Goal: Transaction & Acquisition: Purchase product/service

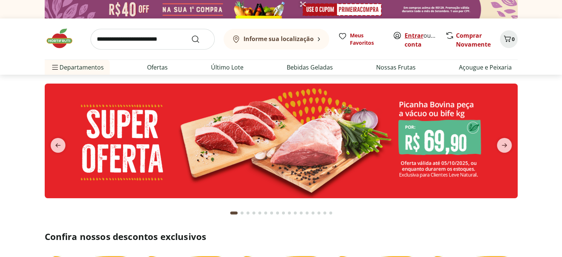
click at [413, 35] on link "Entrar" at bounding box center [413, 35] width 19 height 8
click at [160, 40] on input "search" at bounding box center [152, 39] width 124 height 21
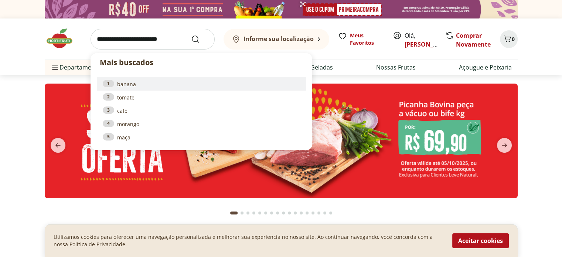
click at [129, 86] on link "1 banana" at bounding box center [201, 84] width 197 height 8
type input "******"
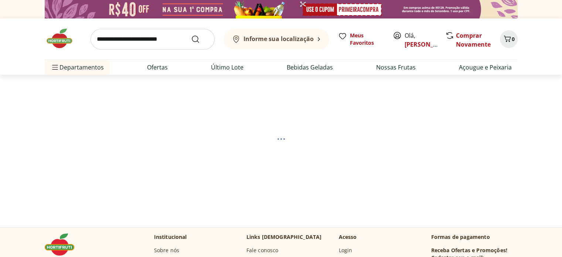
select select "**********"
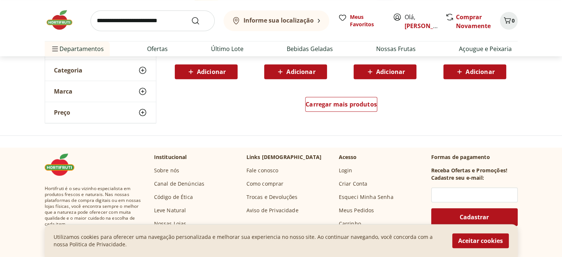
scroll to position [628, 0]
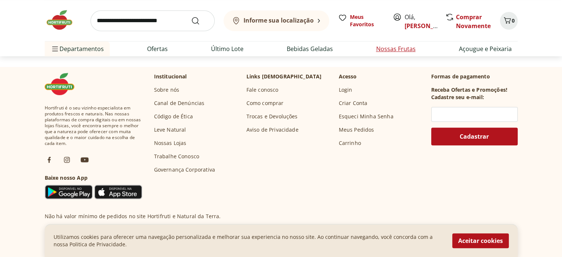
click at [391, 49] on link "Nossas Frutas" at bounding box center [396, 48] width 40 height 9
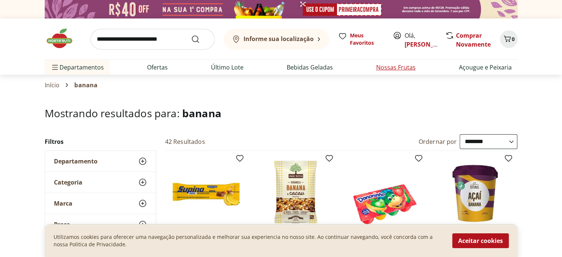
select select "**********"
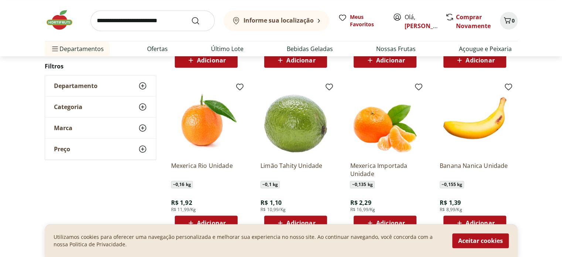
scroll to position [406, 0]
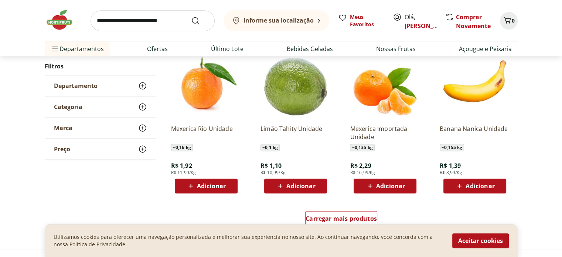
click at [387, 184] on span "Adicionar" at bounding box center [390, 186] width 29 height 6
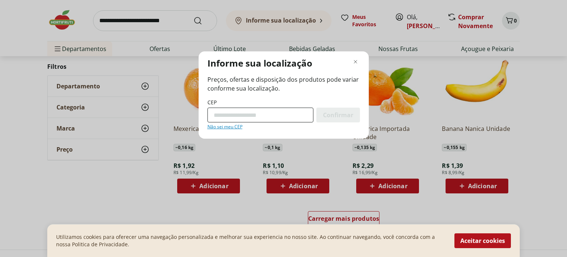
click at [267, 115] on input "CEP" at bounding box center [261, 114] width 106 height 15
type input "*********"
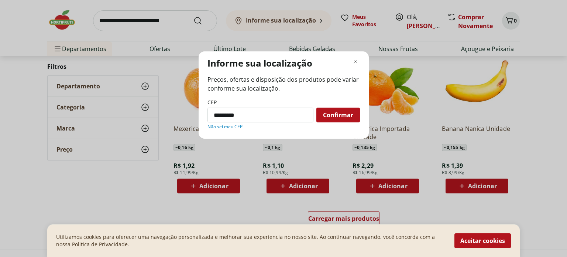
click at [329, 117] on span "Confirmar" at bounding box center [338, 115] width 30 height 6
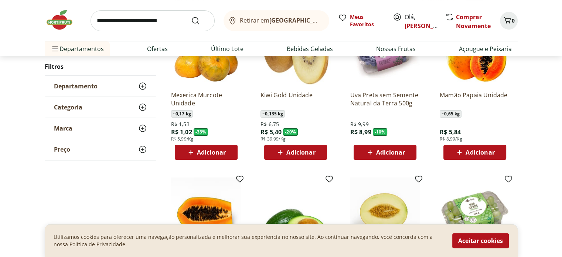
scroll to position [74, 0]
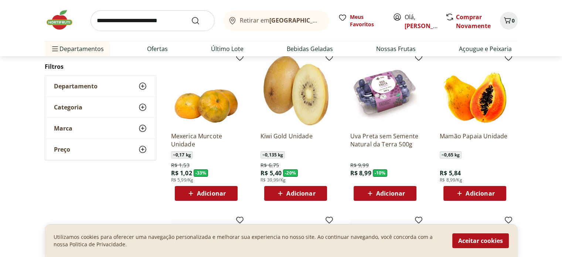
click at [393, 196] on span "Adicionar" at bounding box center [390, 193] width 29 height 6
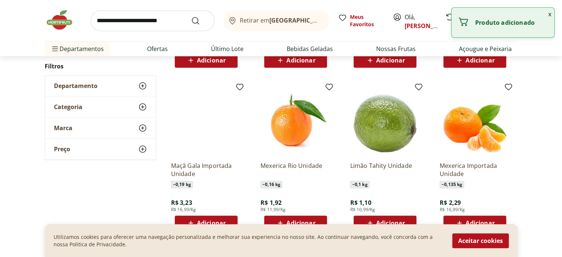
scroll to position [443, 0]
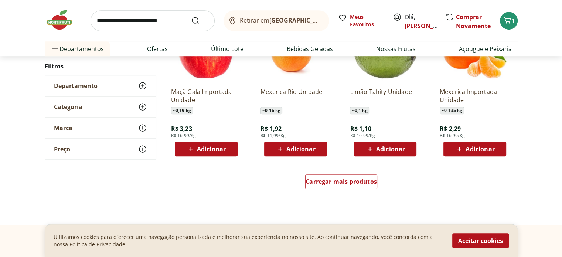
click at [467, 147] on span "Adicionar" at bounding box center [479, 149] width 29 height 6
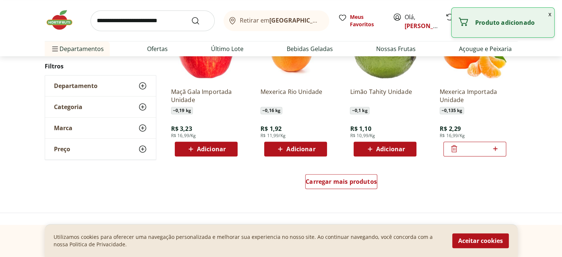
click at [496, 149] on icon at bounding box center [495, 148] width 9 height 9
type input "*"
click at [380, 147] on span "Adicionar" at bounding box center [390, 149] width 29 height 6
click at [393, 148] on input "*" at bounding box center [385, 149] width 33 height 8
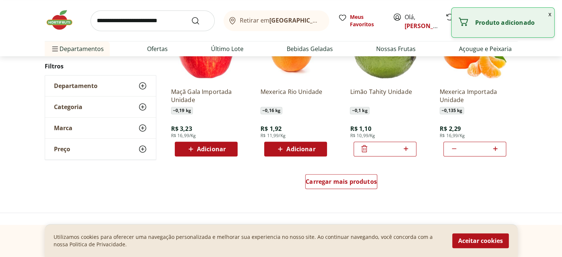
type input "**"
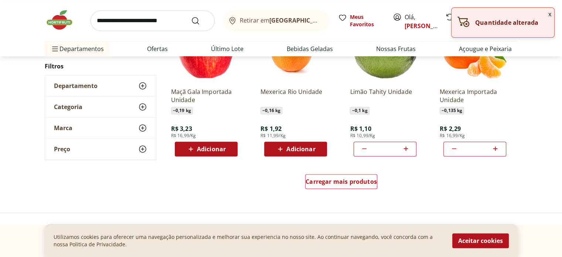
click at [409, 177] on div "Carregar mais produtos" at bounding box center [341, 182] width 358 height 35
click at [350, 179] on span "Carregar mais produtos" at bounding box center [340, 181] width 71 height 6
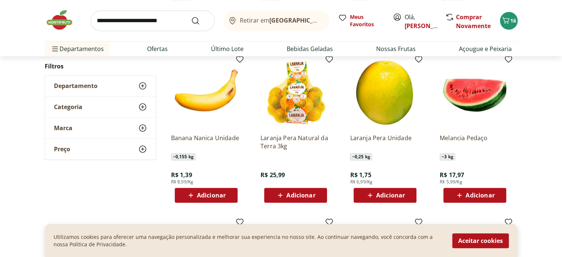
scroll to position [554, 0]
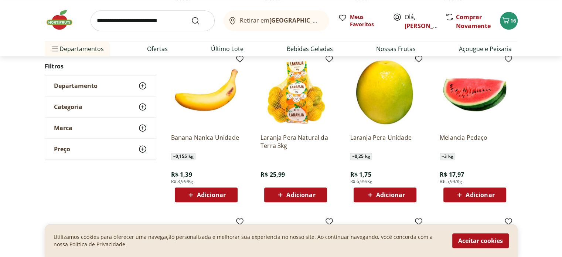
click at [385, 192] on span "Adicionar" at bounding box center [390, 195] width 29 height 6
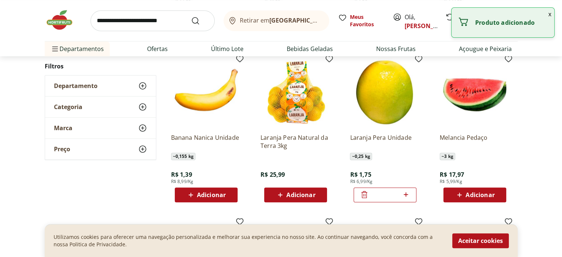
drag, startPoint x: 392, startPoint y: 194, endPoint x: 378, endPoint y: 194, distance: 13.7
click at [378, 194] on input "*" at bounding box center [385, 195] width 33 height 8
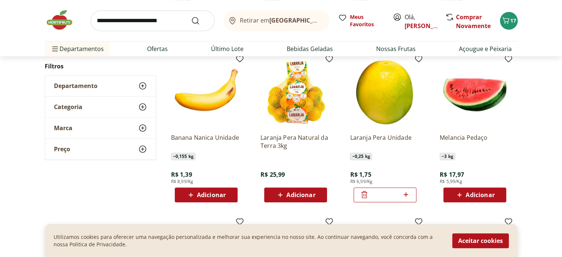
type input "**"
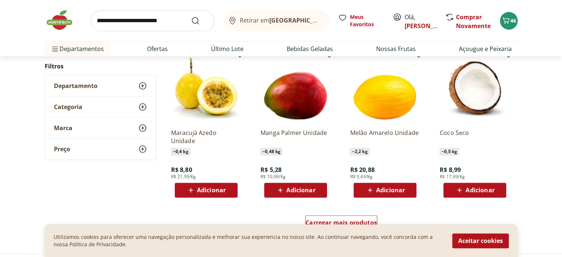
scroll to position [886, 0]
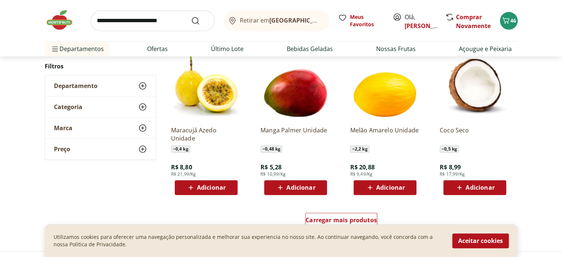
click at [209, 185] on span "Adicionar" at bounding box center [211, 187] width 29 height 6
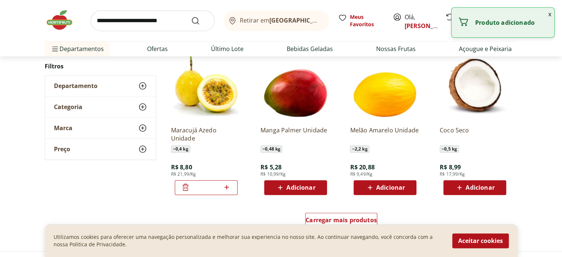
drag, startPoint x: 202, startPoint y: 188, endPoint x: 198, endPoint y: 188, distance: 4.1
click at [198, 188] on input "*" at bounding box center [206, 187] width 33 height 8
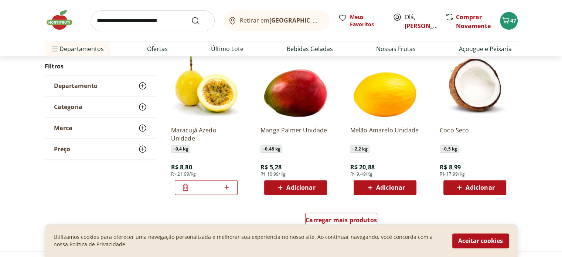
type input "**"
click at [206, 210] on div "Carregar mais produtos" at bounding box center [341, 221] width 358 height 35
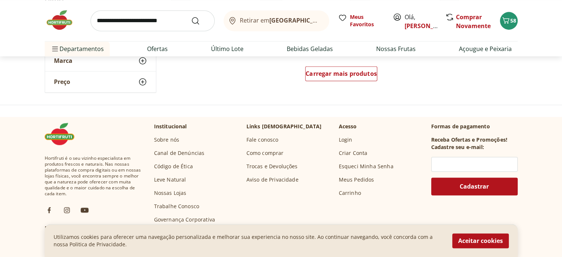
scroll to position [1034, 0]
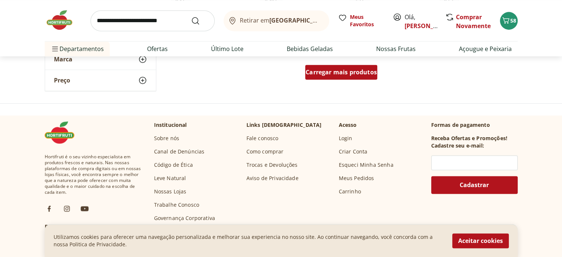
click at [356, 67] on div "Carregar mais produtos" at bounding box center [341, 72] width 72 height 15
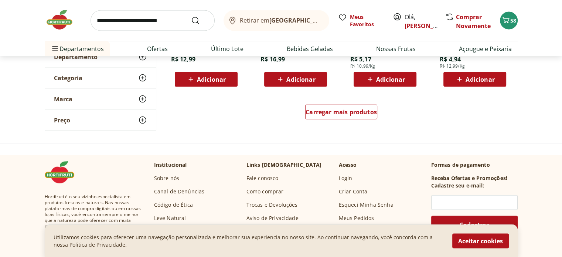
scroll to position [1477, 0]
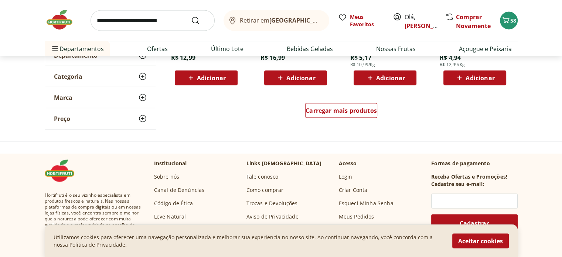
click at [135, 20] on input "search" at bounding box center [152, 20] width 124 height 21
type input "**********"
click at [191, 16] on button "Submit Search" at bounding box center [200, 20] width 18 height 9
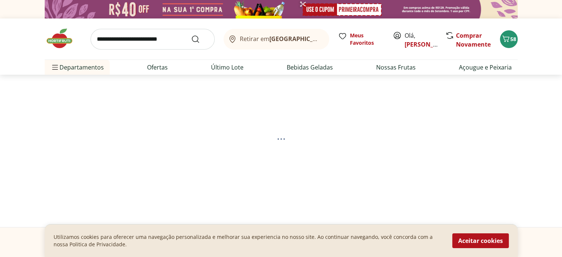
select select "**********"
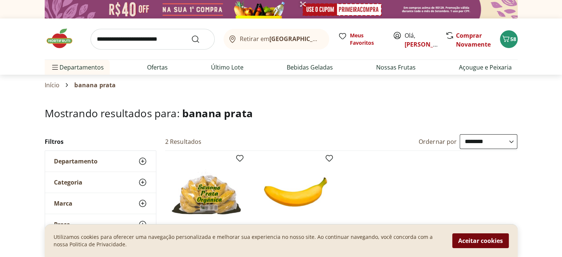
click at [467, 242] on button "Aceitar cookies" at bounding box center [480, 240] width 57 height 15
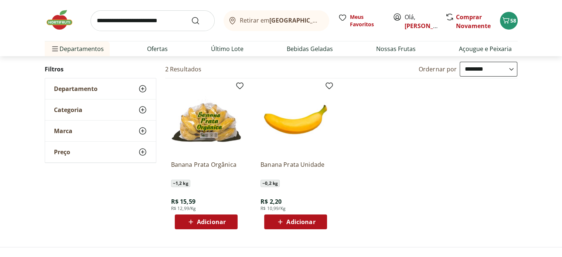
scroll to position [74, 0]
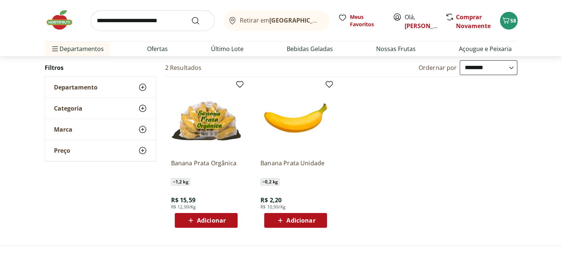
click at [307, 221] on span "Adicionar" at bounding box center [300, 220] width 29 height 6
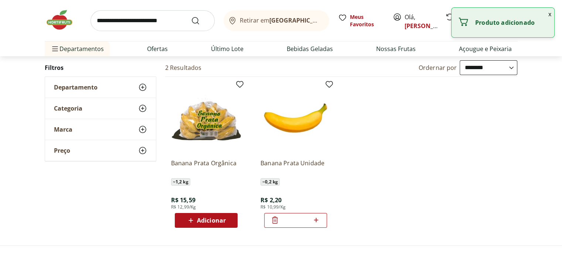
click at [317, 220] on icon at bounding box center [315, 219] width 9 height 9
click at [316, 220] on icon at bounding box center [315, 219] width 9 height 9
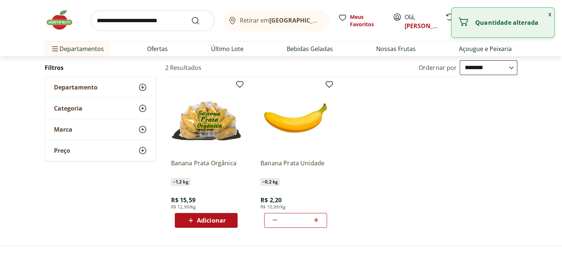
type input "*"
click at [538, 152] on div "**********" at bounding box center [281, 146] width 562 height 173
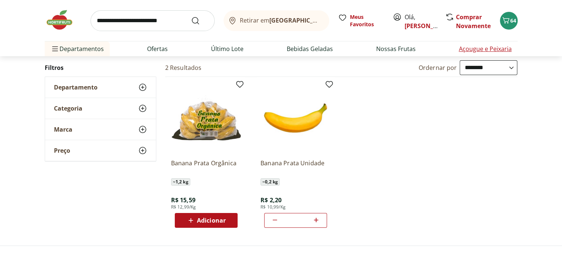
click at [464, 47] on link "Açougue e Peixaria" at bounding box center [485, 48] width 53 height 9
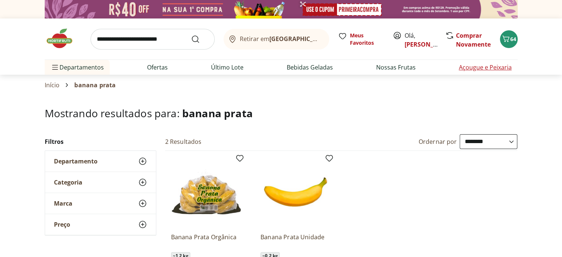
select select "**********"
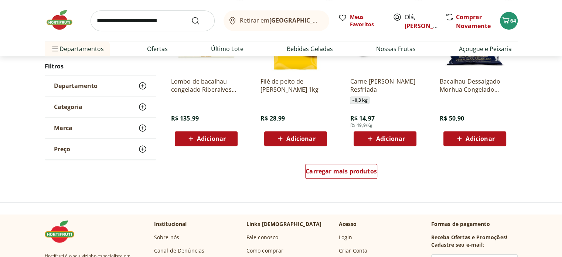
scroll to position [517, 0]
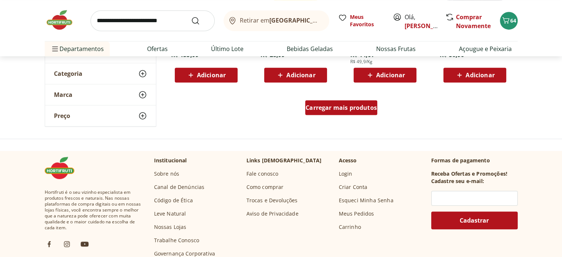
click at [353, 106] on span "Carregar mais produtos" at bounding box center [340, 108] width 71 height 6
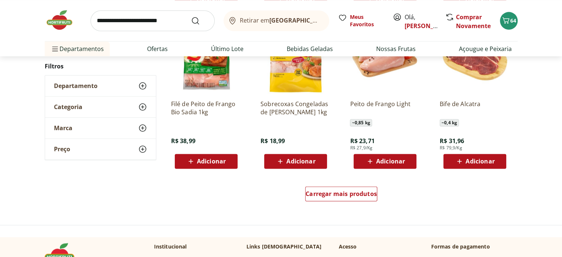
scroll to position [997, 0]
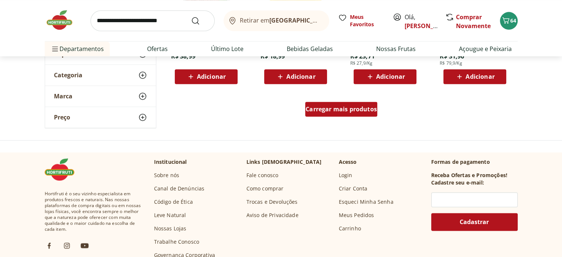
click at [326, 114] on div "Carregar mais produtos" at bounding box center [341, 109] width 72 height 15
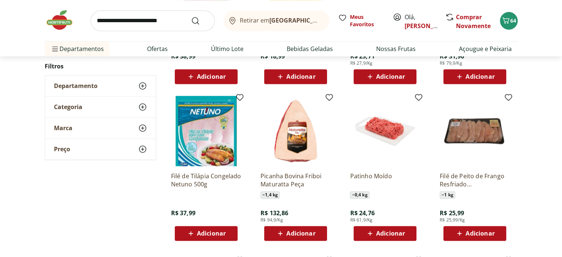
scroll to position [1034, 0]
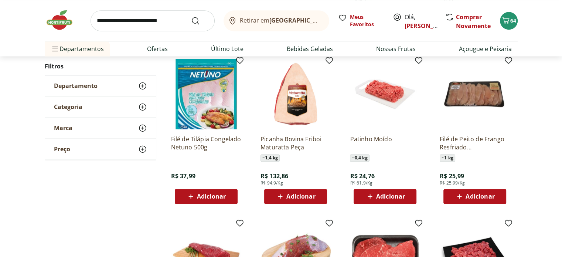
click at [467, 195] on span "Adicionar" at bounding box center [479, 196] width 29 height 6
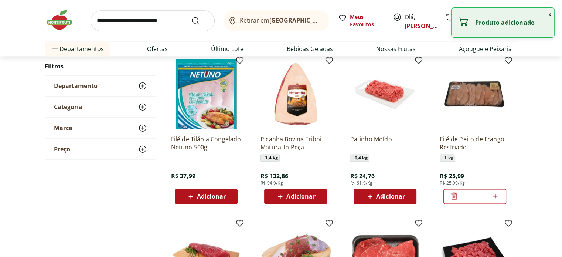
click at [496, 196] on icon at bounding box center [495, 195] width 9 height 9
type input "*"
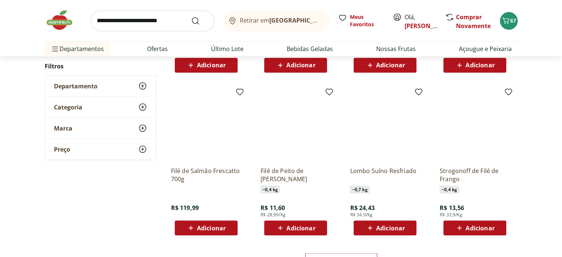
scroll to position [1367, 0]
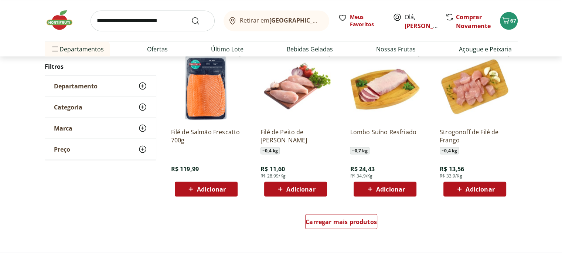
click at [476, 193] on div "Adicionar" at bounding box center [474, 188] width 51 height 13
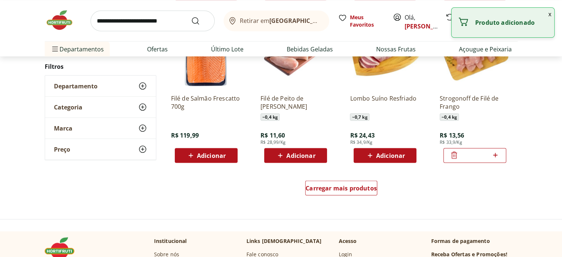
scroll to position [1441, 0]
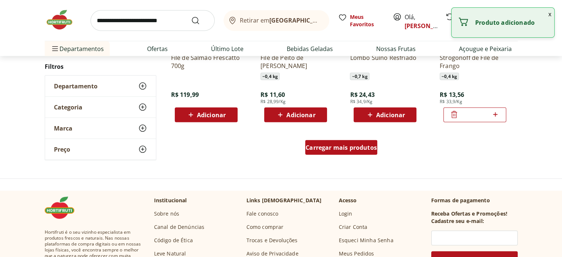
click at [318, 149] on span "Carregar mais produtos" at bounding box center [340, 147] width 71 height 6
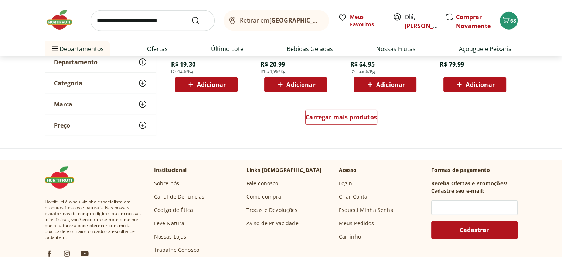
scroll to position [1958, 0]
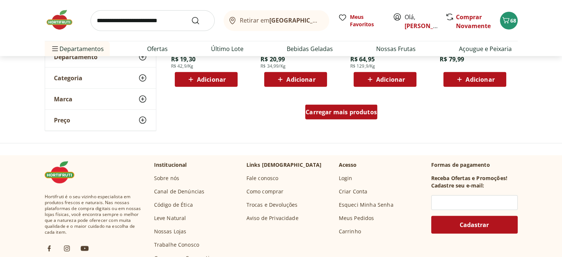
click at [321, 118] on div "Carregar mais produtos" at bounding box center [341, 112] width 72 height 15
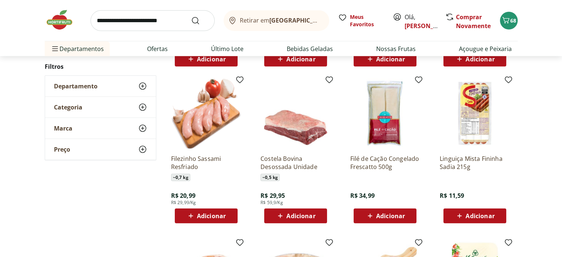
scroll to position [1995, 0]
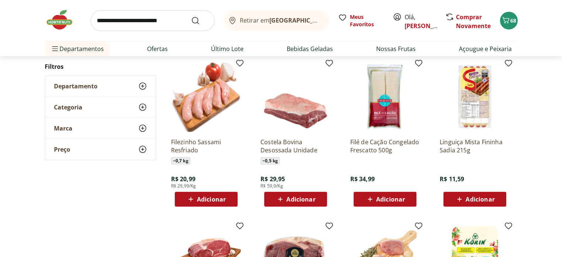
click at [219, 200] on span "Adicionar" at bounding box center [211, 199] width 29 height 6
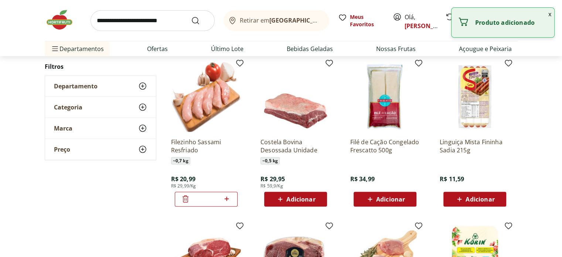
click at [225, 198] on icon at bounding box center [227, 199] width 4 height 4
type input "*"
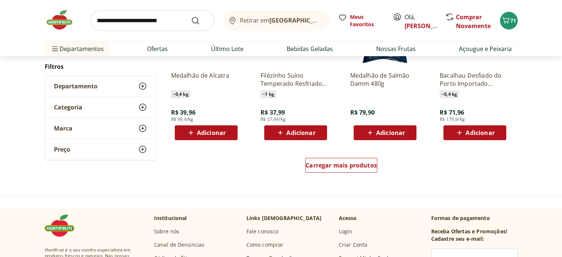
scroll to position [2401, 0]
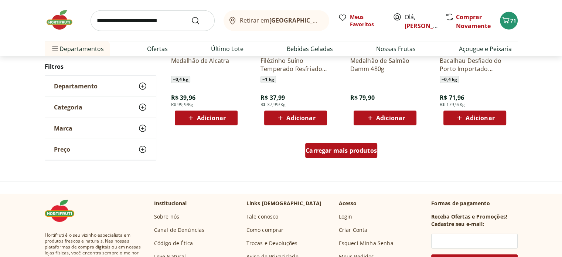
click at [356, 151] on span "Carregar mais produtos" at bounding box center [340, 150] width 71 height 6
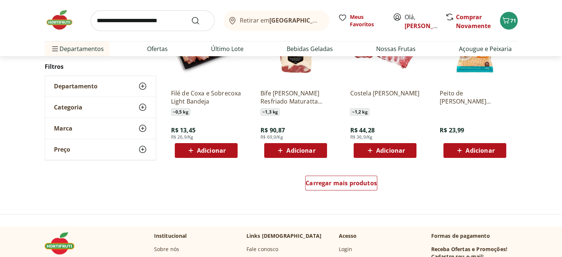
scroll to position [2770, 0]
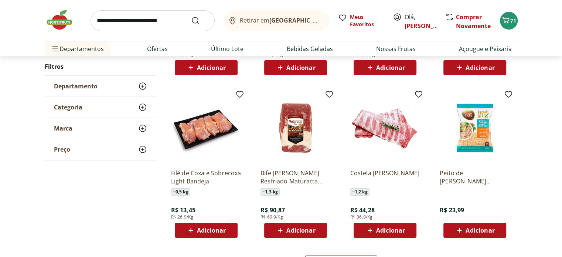
click at [203, 231] on span "Adicionar" at bounding box center [211, 230] width 29 height 6
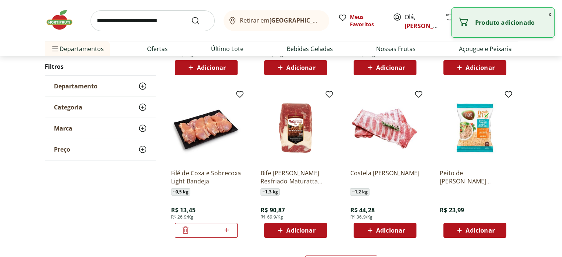
click at [225, 229] on icon at bounding box center [227, 230] width 4 height 4
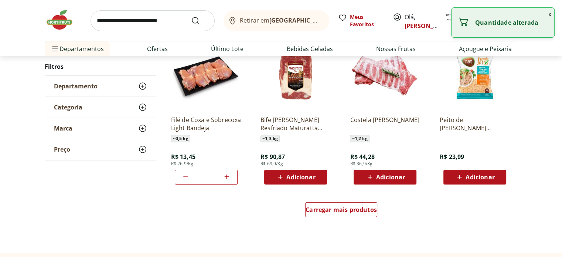
scroll to position [2881, 0]
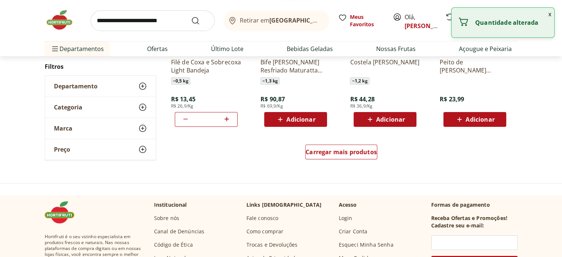
type input "*"
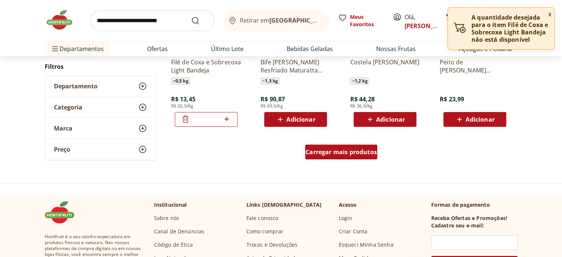
click at [324, 154] on span "Carregar mais produtos" at bounding box center [340, 152] width 71 height 6
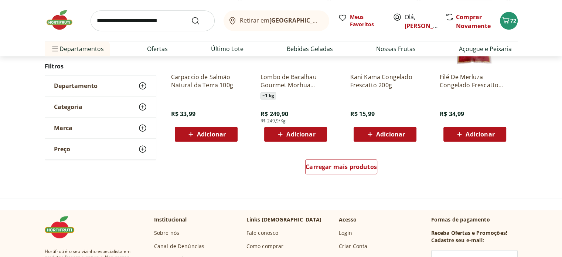
scroll to position [3361, 0]
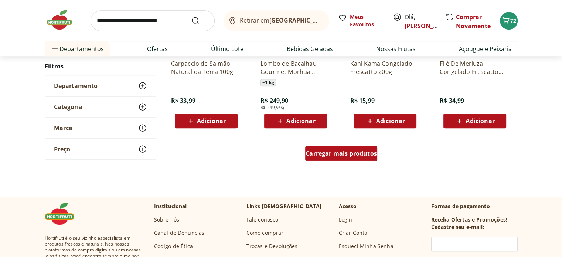
click at [371, 158] on div "Carregar mais produtos" at bounding box center [341, 153] width 72 height 15
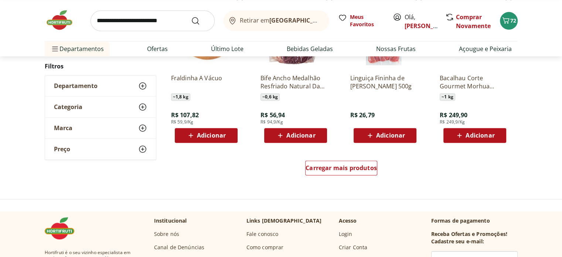
scroll to position [3841, 0]
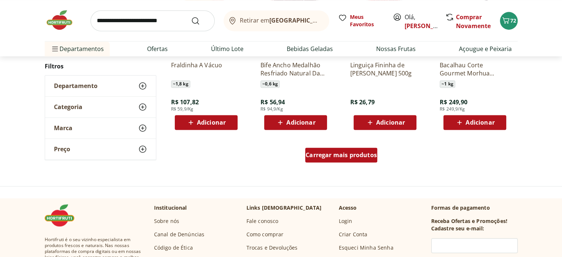
click at [353, 161] on div "Carregar mais produtos" at bounding box center [341, 154] width 72 height 15
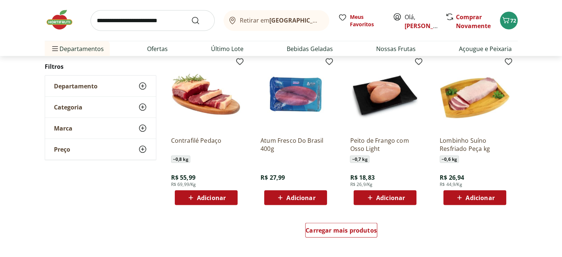
scroll to position [4395, 0]
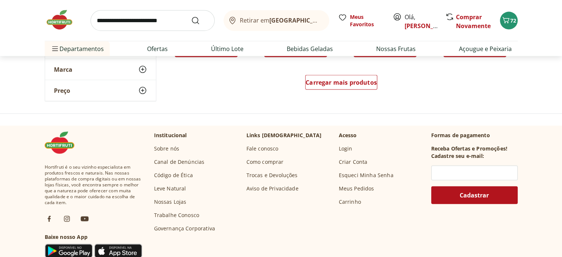
click at [349, 73] on div "Carregar mais produtos" at bounding box center [341, 83] width 358 height 35
click at [350, 79] on span "Carregar mais produtos" at bounding box center [340, 82] width 71 height 6
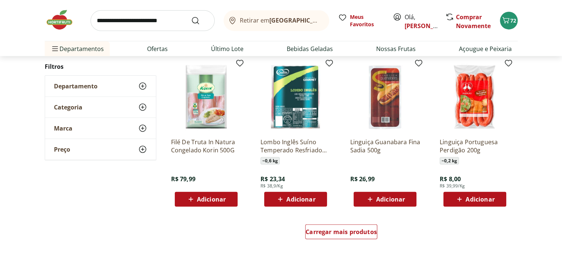
scroll to position [4728, 0]
click at [488, 202] on span "Adicionar" at bounding box center [479, 199] width 29 height 6
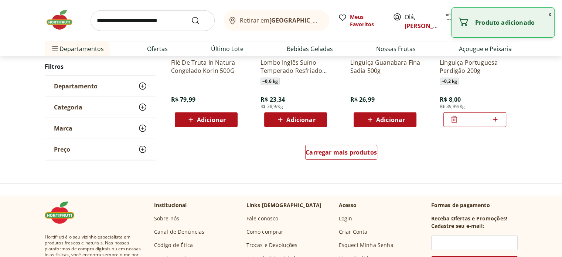
scroll to position [4876, 0]
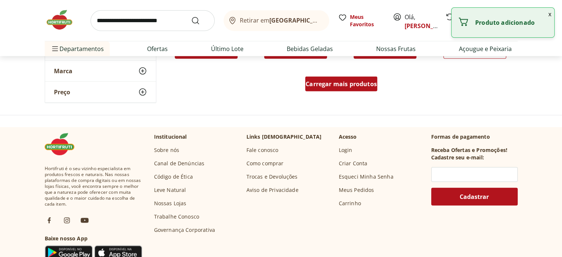
click at [320, 86] on span "Carregar mais produtos" at bounding box center [340, 84] width 71 height 6
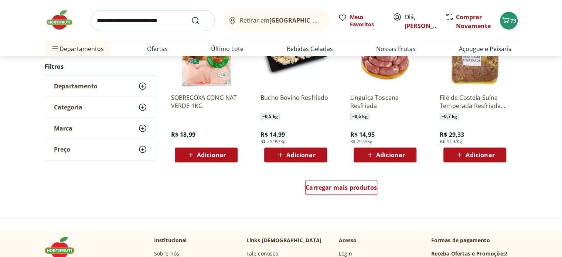
scroll to position [5282, 0]
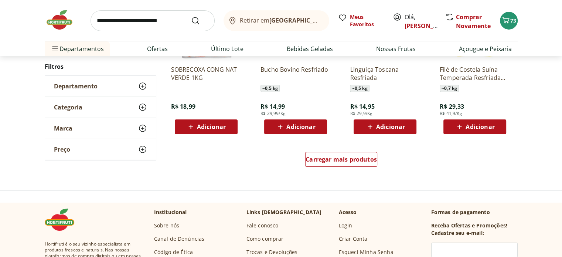
click at [141, 86] on use at bounding box center [142, 86] width 9 height 9
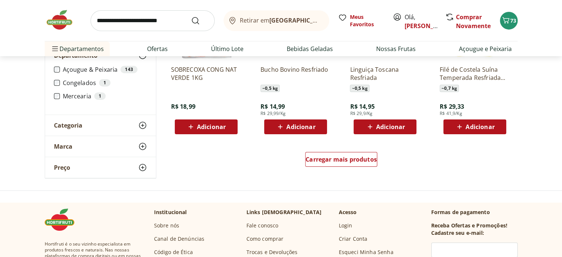
click at [71, 124] on span "Categoria" at bounding box center [68, 125] width 28 height 7
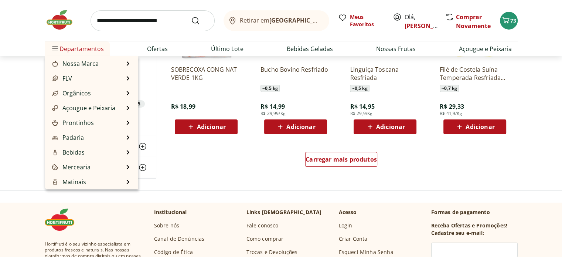
click at [82, 50] on span "Departamentos" at bounding box center [77, 49] width 53 height 18
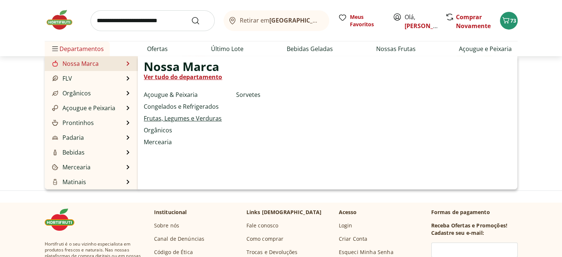
click at [170, 119] on link "Frutas, Legumes e Verduras" at bounding box center [183, 118] width 78 height 9
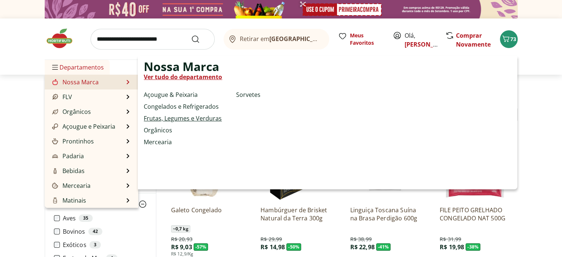
select select "**********"
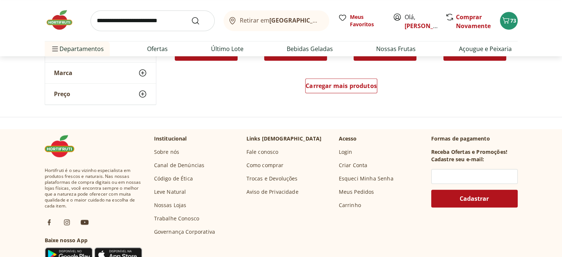
scroll to position [480, 0]
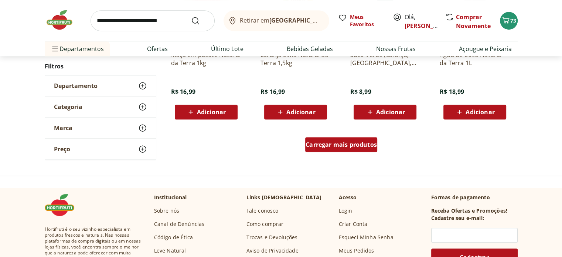
click at [335, 150] on div "Carregar mais produtos" at bounding box center [341, 144] width 72 height 15
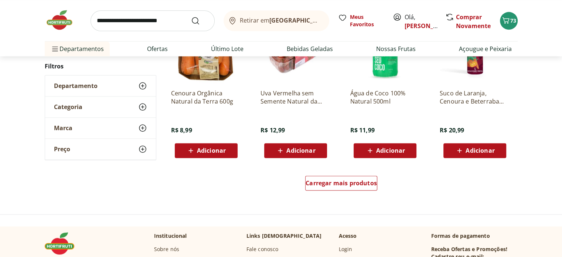
scroll to position [997, 0]
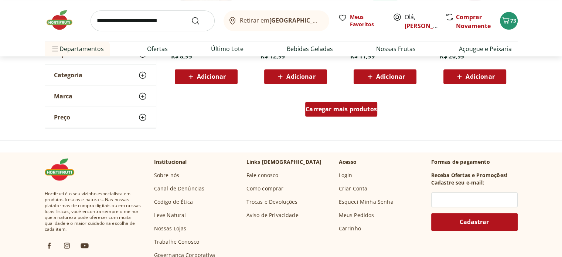
click at [355, 110] on span "Carregar mais produtos" at bounding box center [340, 109] width 71 height 6
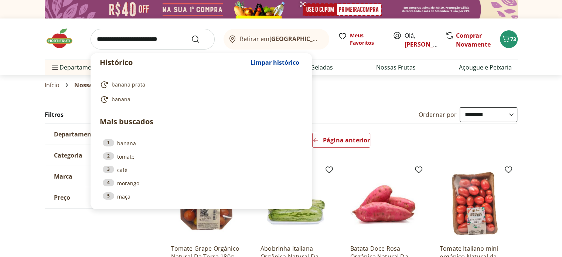
drag, startPoint x: 181, startPoint y: 40, endPoint x: 64, endPoint y: 37, distance: 116.7
click at [64, 37] on div "Histórico Limpar histórico banana prata banana Mais buscados 1 banana 2 tomate …" at bounding box center [281, 38] width 473 height 41
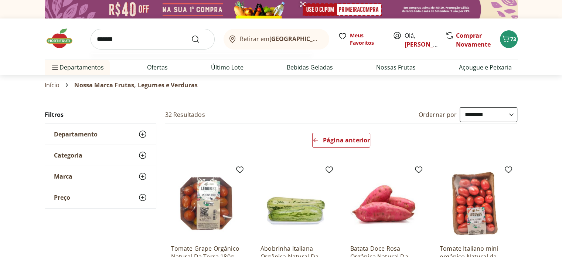
type input "*******"
click at [191, 35] on button "Submit Search" at bounding box center [200, 39] width 18 height 9
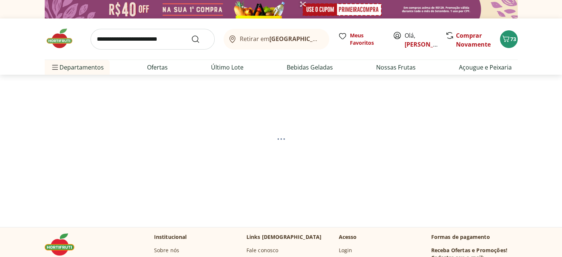
select select "**********"
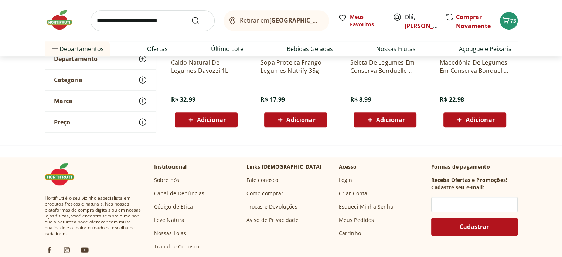
scroll to position [332, 0]
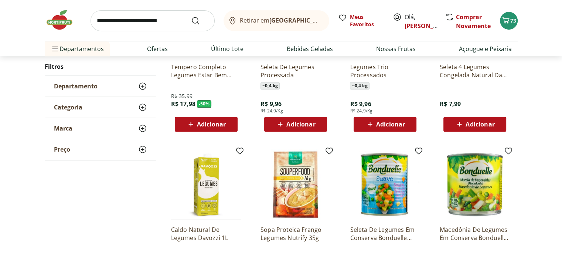
click at [170, 17] on input "search" at bounding box center [152, 20] width 124 height 21
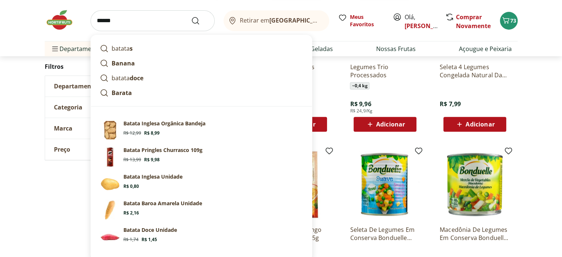
type input "******"
click at [191, 16] on button "Submit Search" at bounding box center [200, 20] width 18 height 9
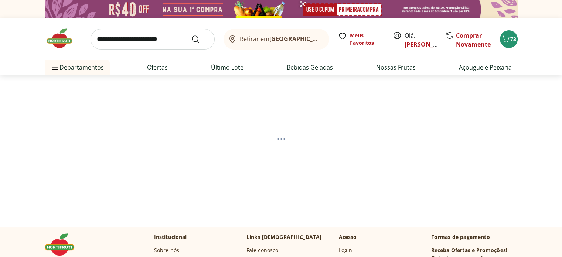
select select "**********"
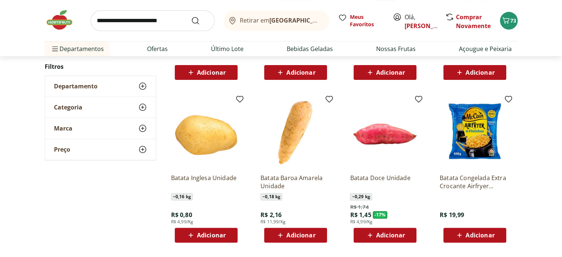
scroll to position [259, 0]
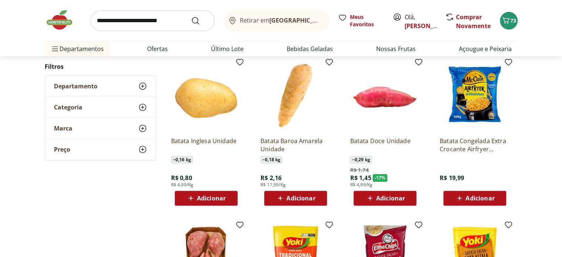
click at [216, 197] on span "Adicionar" at bounding box center [211, 198] width 29 height 6
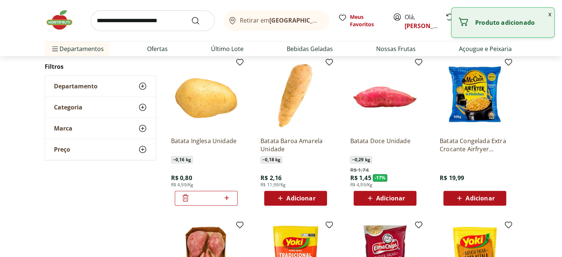
drag, startPoint x: 210, startPoint y: 197, endPoint x: 201, endPoint y: 198, distance: 9.2
click at [201, 198] on input "*" at bounding box center [206, 198] width 33 height 8
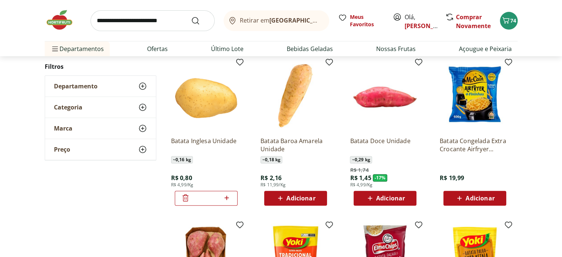
type input "*"
click at [124, 211] on div "**********" at bounding box center [281, 144] width 473 height 537
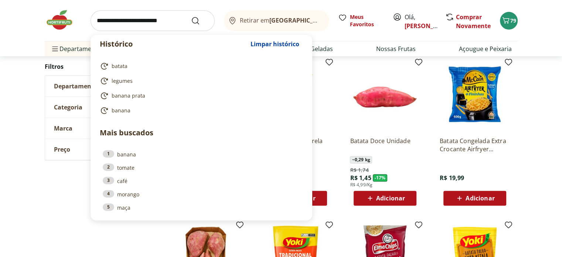
click at [177, 24] on input "search" at bounding box center [152, 20] width 124 height 21
type input "*"
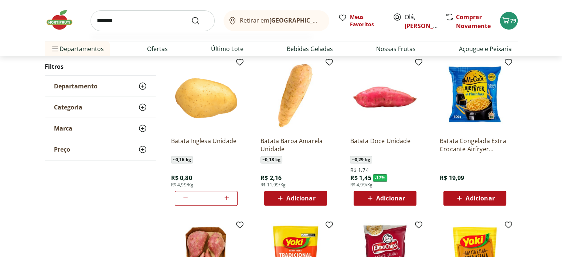
type input "*******"
click at [191, 16] on button "Submit Search" at bounding box center [200, 20] width 18 height 9
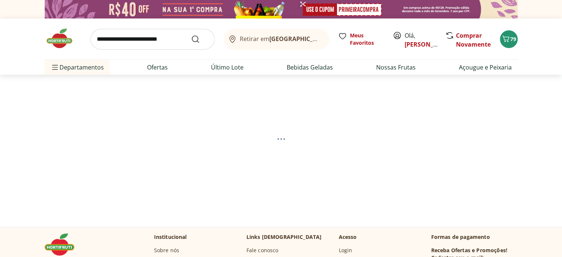
select select "**********"
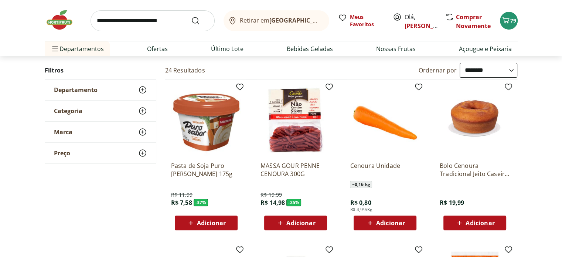
scroll to position [74, 0]
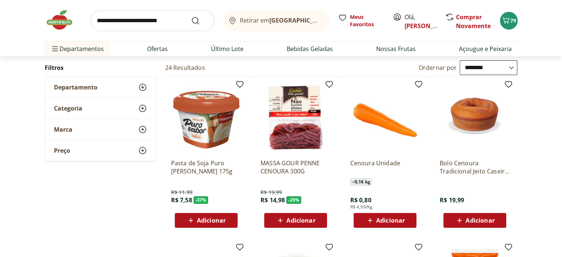
click at [383, 220] on span "Adicionar" at bounding box center [390, 220] width 29 height 6
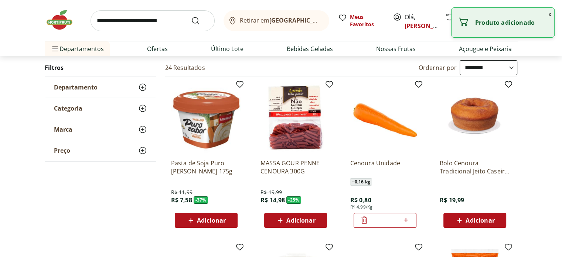
click at [408, 221] on icon at bounding box center [405, 219] width 9 height 9
type input "*"
click at [153, 20] on input "search" at bounding box center [152, 20] width 124 height 21
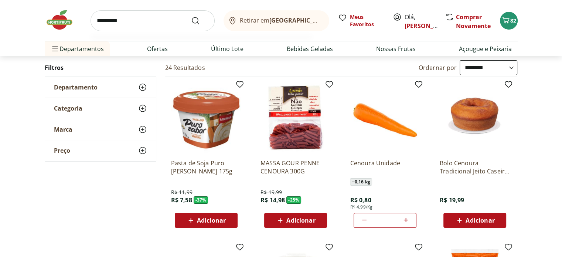
type input "*********"
click at [191, 16] on button "Submit Search" at bounding box center [200, 20] width 18 height 9
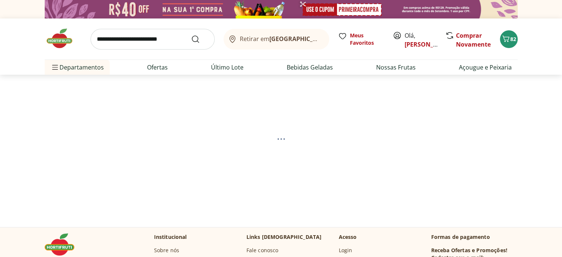
select select "**********"
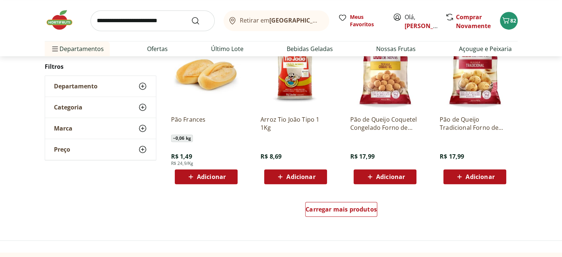
scroll to position [443, 0]
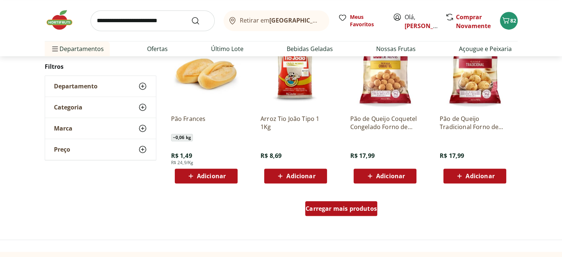
click at [368, 208] on span "Carregar mais produtos" at bounding box center [340, 208] width 71 height 6
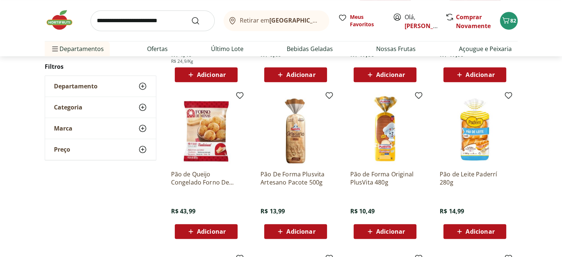
scroll to position [591, 0]
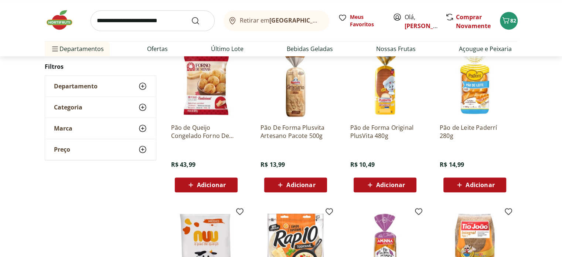
click at [192, 184] on icon at bounding box center [190, 184] width 9 height 9
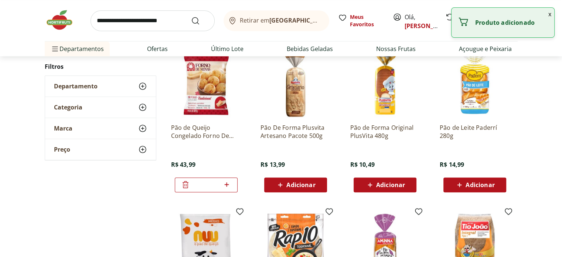
click at [227, 184] on icon at bounding box center [227, 184] width 4 height 4
type input "*"
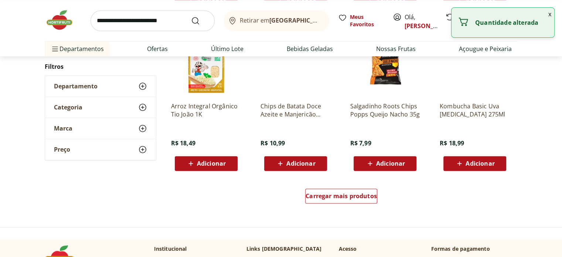
scroll to position [1034, 0]
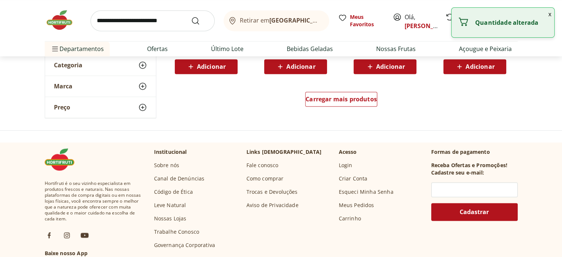
click at [131, 29] on input "search" at bounding box center [152, 20] width 124 height 21
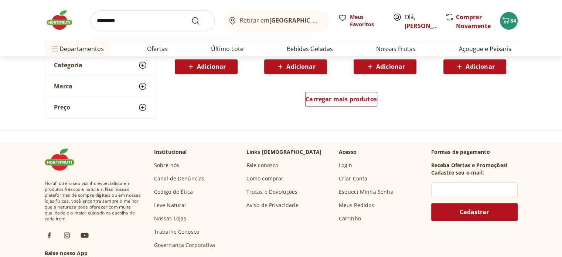
type input "********"
click at [191, 16] on button "Submit Search" at bounding box center [200, 20] width 18 height 9
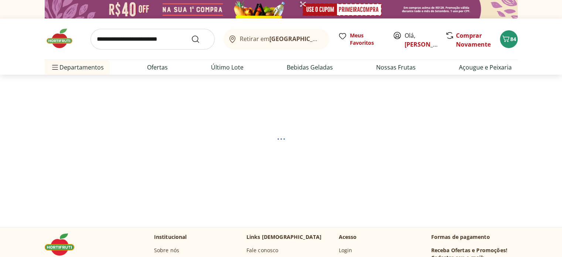
select select "**********"
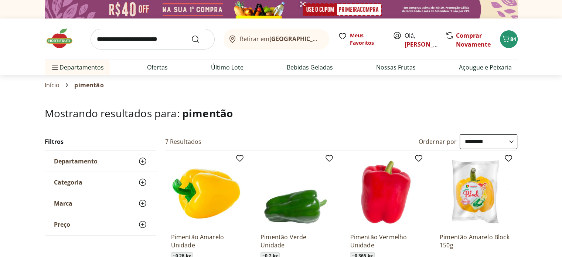
scroll to position [74, 0]
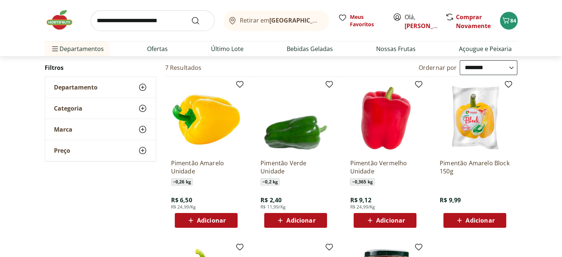
click at [472, 218] on span "Adicionar" at bounding box center [479, 220] width 29 height 6
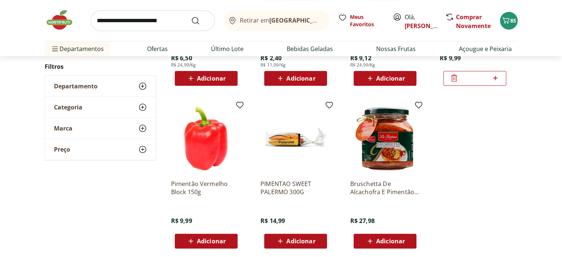
scroll to position [259, 0]
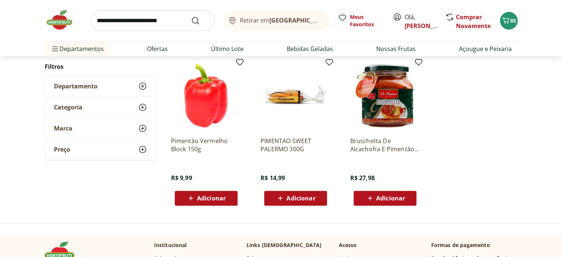
click at [214, 197] on span "Adicionar" at bounding box center [211, 198] width 29 height 6
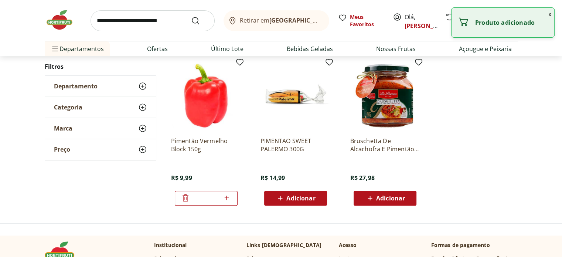
click at [123, 25] on input "search" at bounding box center [152, 20] width 124 height 21
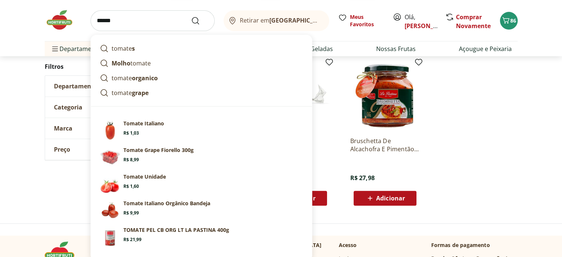
type input "******"
click at [191, 16] on button "Submit Search" at bounding box center [200, 20] width 18 height 9
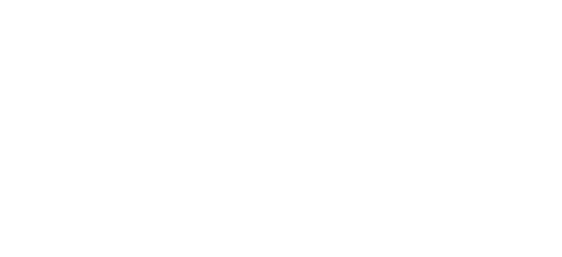
select select "**********"
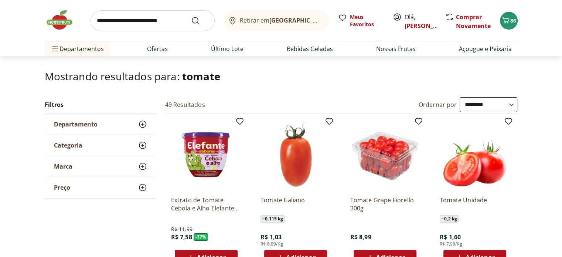
scroll to position [74, 0]
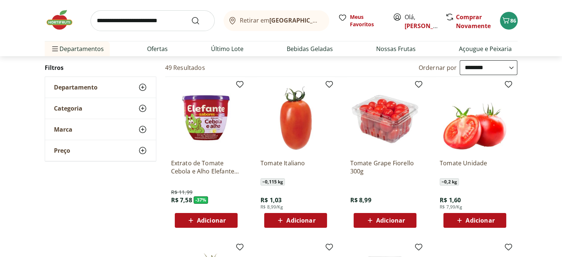
click at [470, 223] on span "Adicionar" at bounding box center [479, 220] width 29 height 6
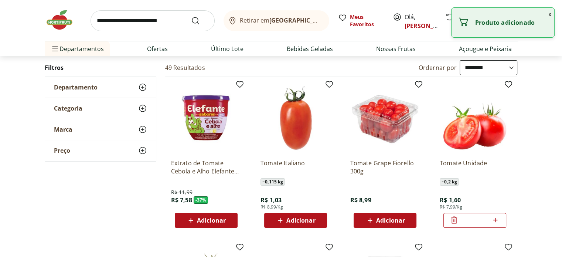
click at [494, 220] on icon at bounding box center [495, 219] width 9 height 9
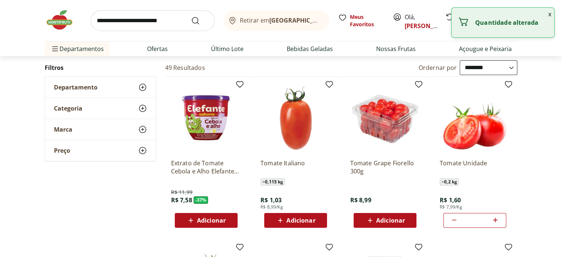
type input "*"
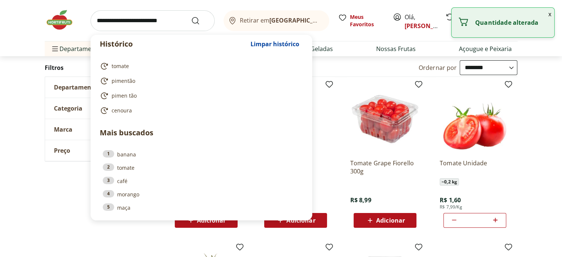
click at [124, 19] on input "search" at bounding box center [152, 20] width 124 height 21
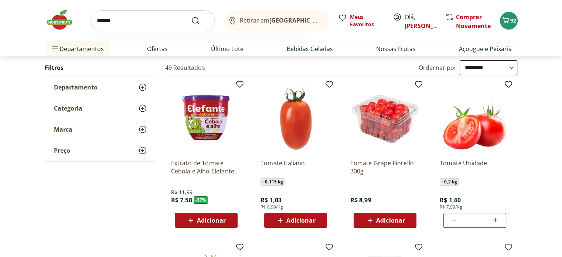
type input "******"
click at [191, 16] on button "Submit Search" at bounding box center [200, 20] width 18 height 9
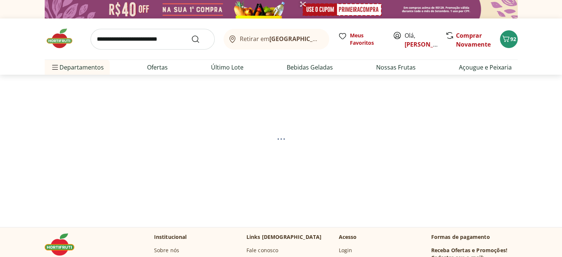
select select "**********"
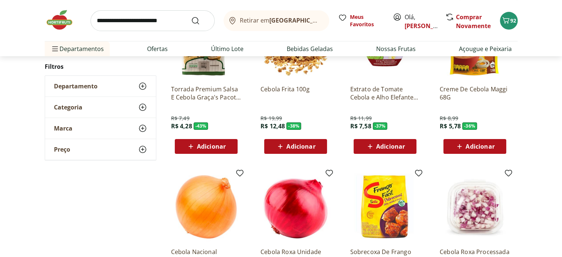
scroll to position [222, 0]
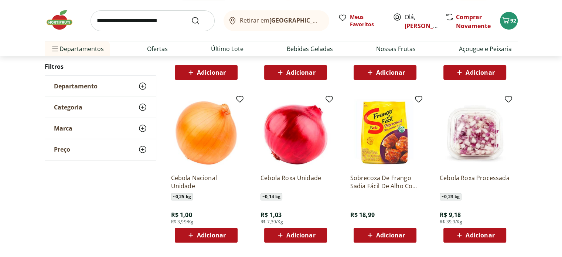
click at [219, 232] on span "Adicionar" at bounding box center [211, 235] width 29 height 6
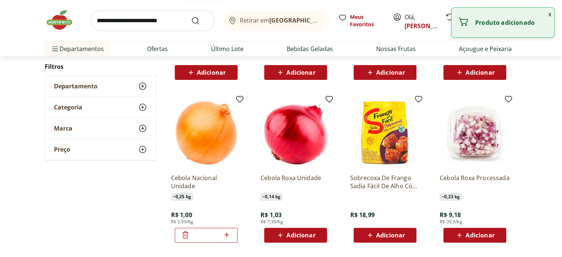
click at [228, 235] on icon at bounding box center [226, 234] width 9 height 9
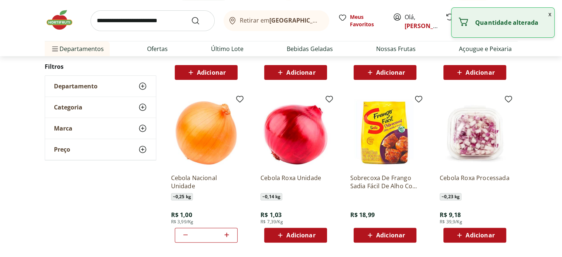
type input "*"
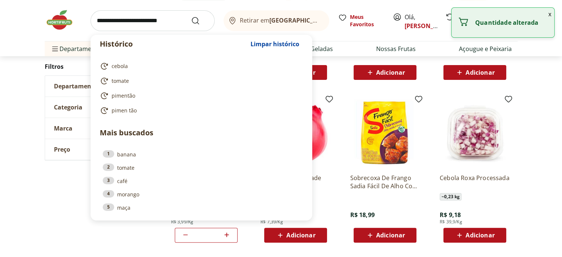
click at [124, 20] on input "search" at bounding box center [152, 20] width 124 height 21
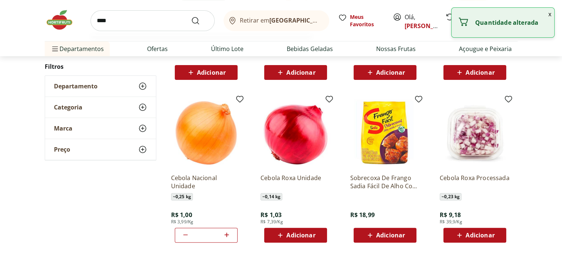
type input "****"
click at [191, 16] on button "Submit Search" at bounding box center [200, 20] width 18 height 9
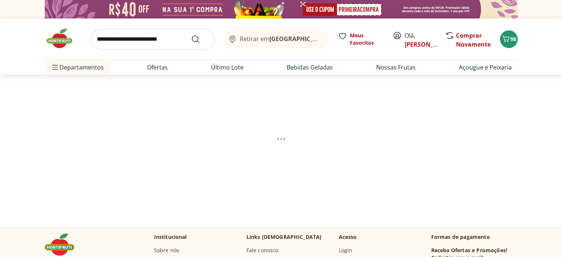
select select "**********"
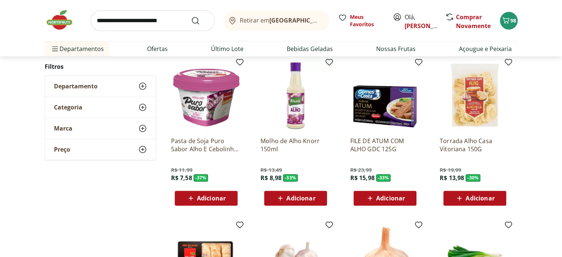
scroll to position [406, 0]
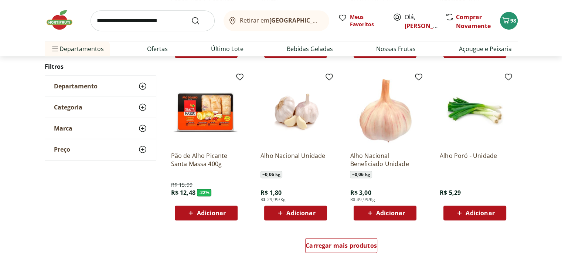
click at [298, 214] on span "Adicionar" at bounding box center [300, 213] width 29 height 6
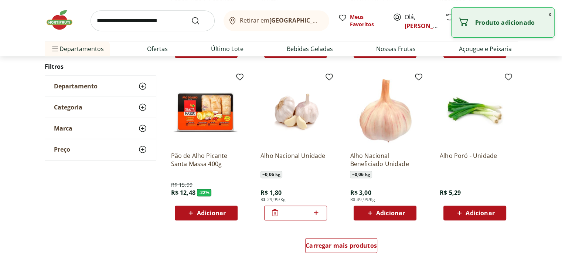
drag, startPoint x: 298, startPoint y: 213, endPoint x: 291, endPoint y: 213, distance: 7.8
click at [291, 213] on input "*" at bounding box center [295, 213] width 33 height 8
type input "**"
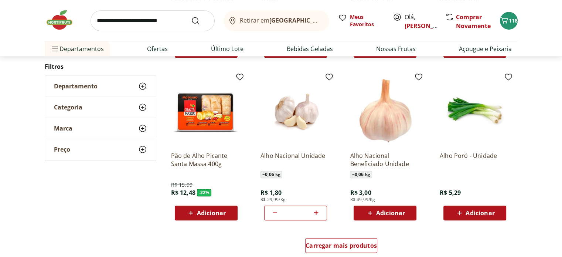
click at [130, 22] on input "search" at bounding box center [152, 20] width 124 height 21
type input "*********"
click at [191, 16] on button "Submit Search" at bounding box center [200, 20] width 18 height 9
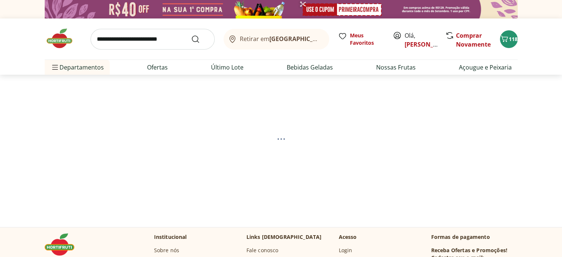
select select "**********"
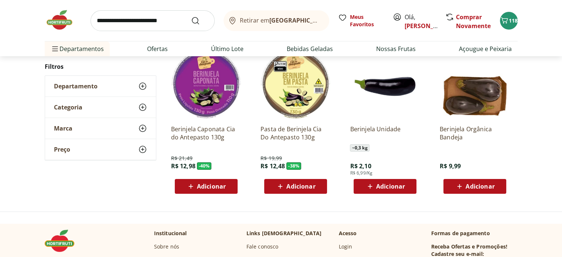
scroll to position [111, 0]
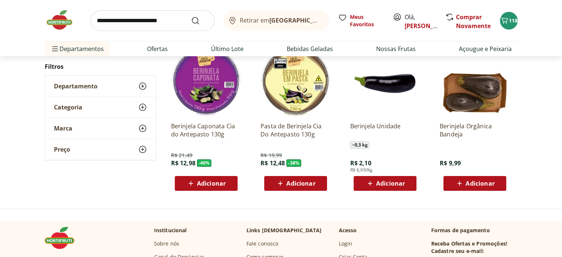
click at [384, 184] on span "Adicionar" at bounding box center [390, 183] width 29 height 6
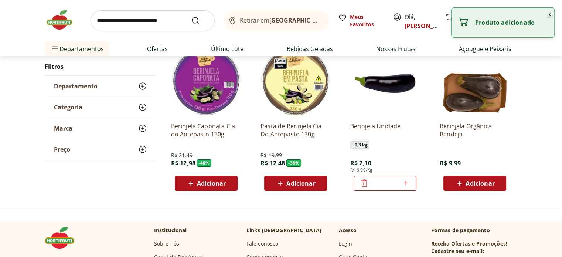
click at [408, 181] on icon at bounding box center [405, 182] width 9 height 9
type input "*"
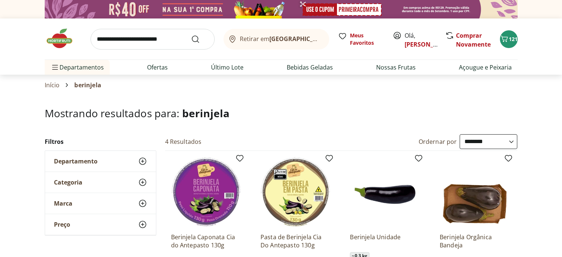
select select "**********"
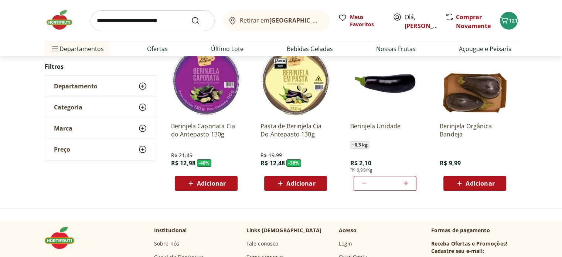
click at [124, 23] on input "search" at bounding box center [152, 20] width 124 height 21
type input "*********"
click at [191, 16] on button "Submit Search" at bounding box center [200, 20] width 18 height 9
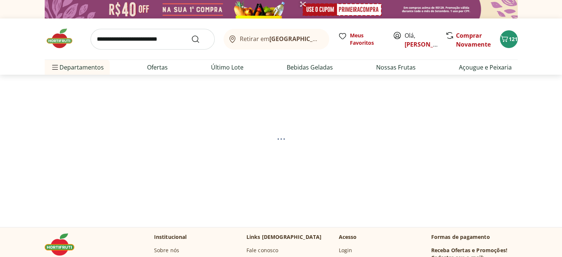
select select "**********"
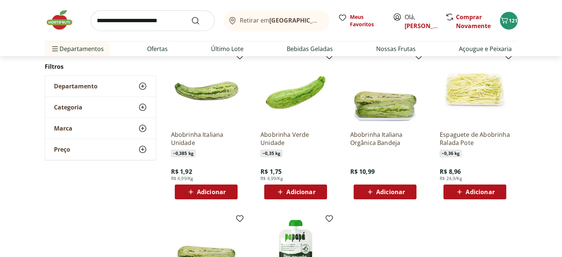
scroll to position [111, 0]
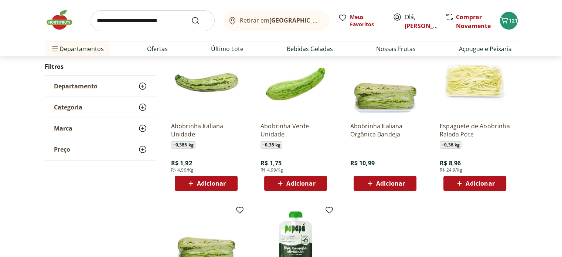
click at [307, 184] on span "Adicionar" at bounding box center [300, 183] width 29 height 6
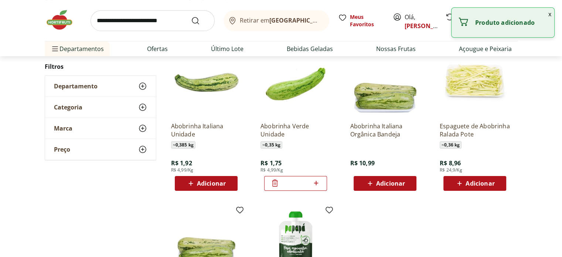
click at [319, 183] on icon at bounding box center [315, 182] width 9 height 9
type input "*"
click at [115, 209] on div "**********" at bounding box center [281, 191] width 473 height 336
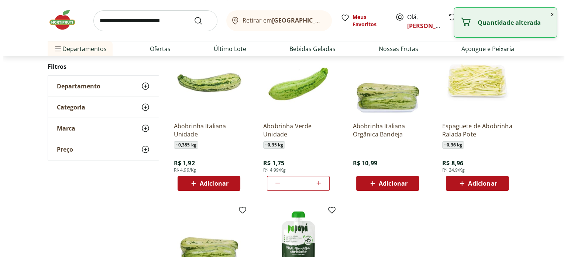
scroll to position [222, 0]
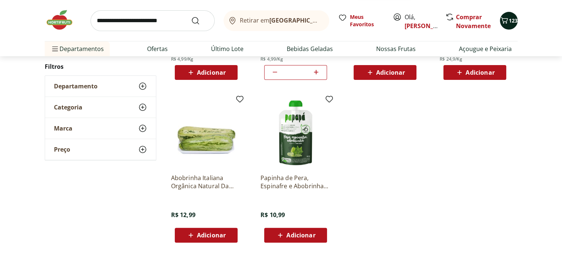
click at [512, 19] on span "123" at bounding box center [513, 20] width 9 height 7
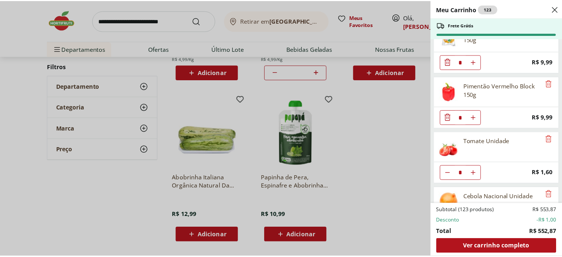
scroll to position [813, 0]
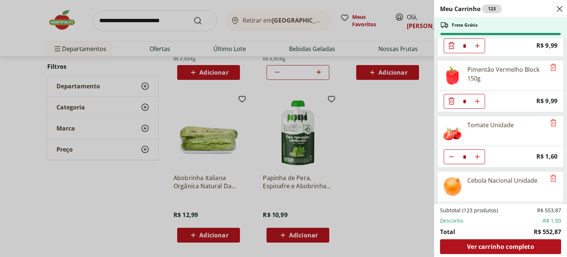
click at [149, 14] on div "Meu Carrinho 123 Frete Grátis Uva Preta sem Semente Natural da Terra 500g * Ori…" at bounding box center [283, 128] width 567 height 257
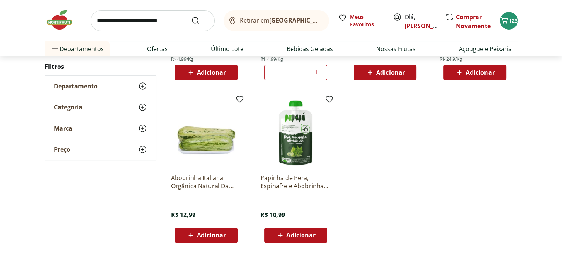
click at [148, 20] on input "search" at bounding box center [152, 20] width 124 height 21
type input "*******"
click at [191, 16] on button "Submit Search" at bounding box center [200, 20] width 18 height 9
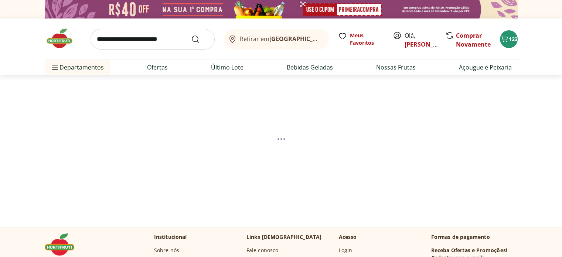
select select "**********"
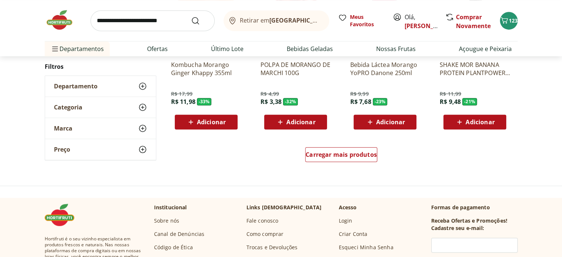
scroll to position [554, 0]
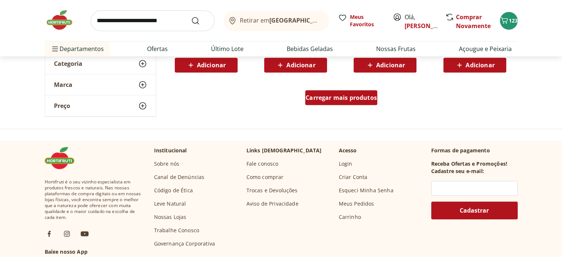
click at [351, 97] on span "Carregar mais produtos" at bounding box center [340, 98] width 71 height 6
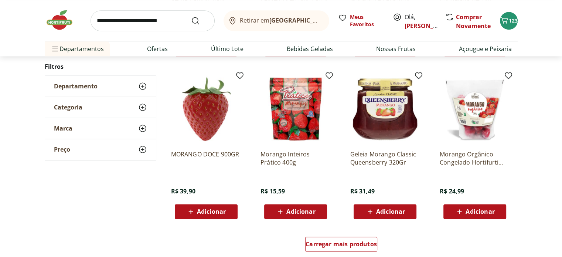
scroll to position [923, 0]
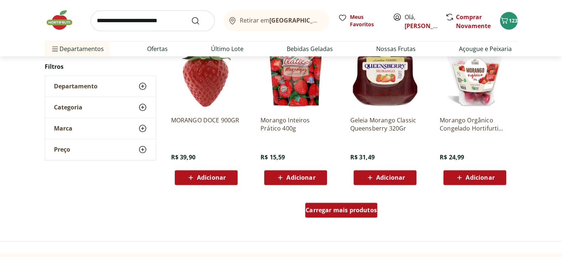
click at [335, 212] on span "Carregar mais produtos" at bounding box center [340, 210] width 71 height 6
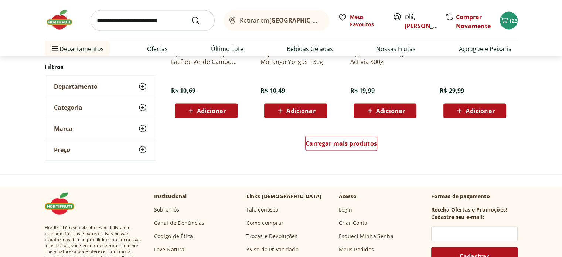
scroll to position [1551, 0]
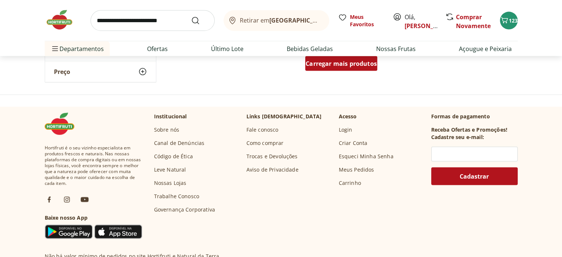
click at [343, 62] on span "Carregar mais produtos" at bounding box center [340, 64] width 71 height 6
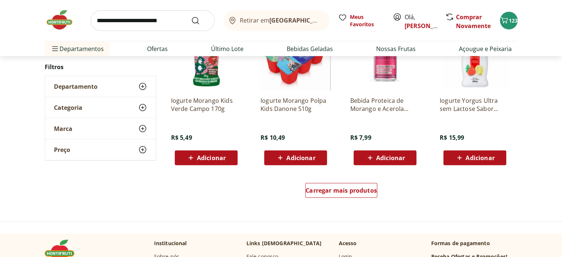
scroll to position [1921, 0]
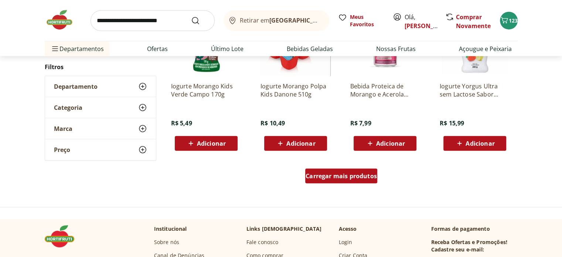
click at [365, 169] on div "Carregar mais produtos" at bounding box center [341, 175] width 72 height 15
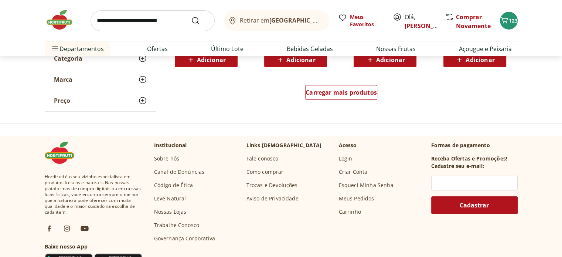
scroll to position [2401, 0]
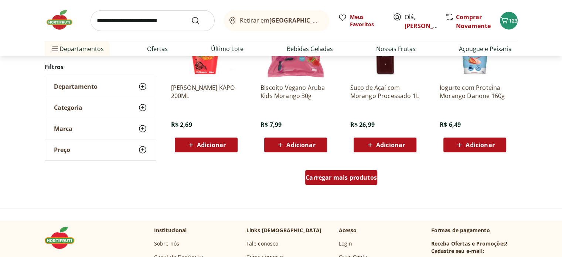
click at [338, 184] on link "Carregar mais produtos" at bounding box center [341, 179] width 72 height 18
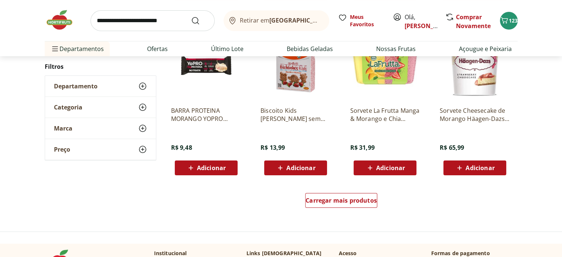
scroll to position [2955, 0]
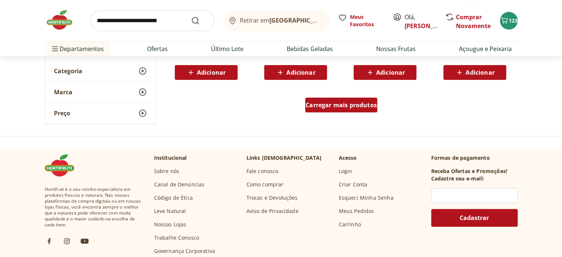
click at [345, 103] on span "Carregar mais produtos" at bounding box center [340, 105] width 71 height 6
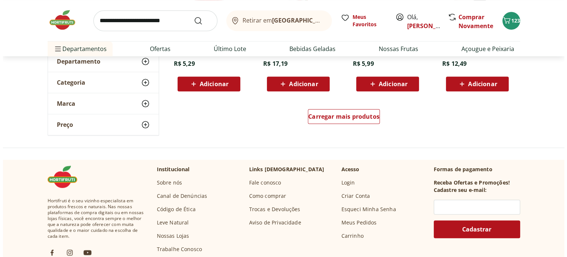
scroll to position [3435, 0]
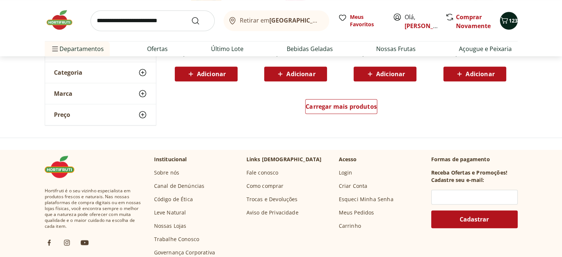
click at [512, 23] on span "123" at bounding box center [513, 20] width 9 height 7
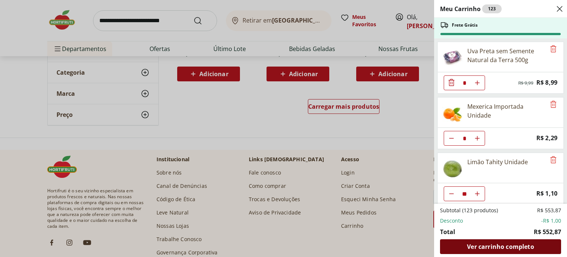
click at [511, 243] on span "Ver carrinho completo" at bounding box center [500, 246] width 67 height 6
